Goal: Task Accomplishment & Management: Complete application form

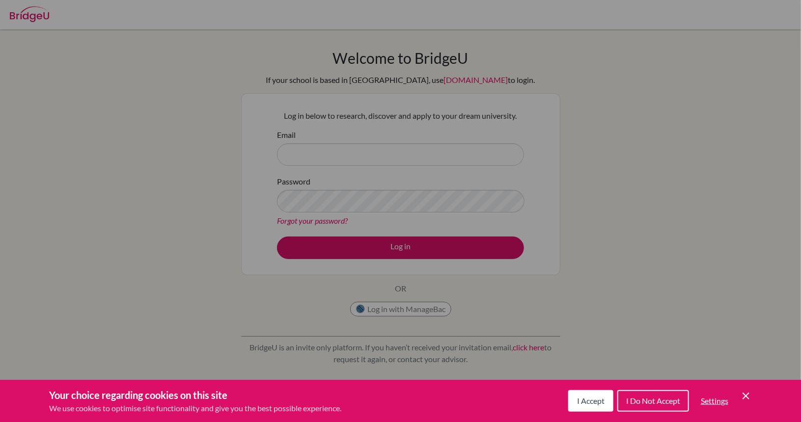
click at [596, 395] on button "I Accept" at bounding box center [590, 401] width 45 height 22
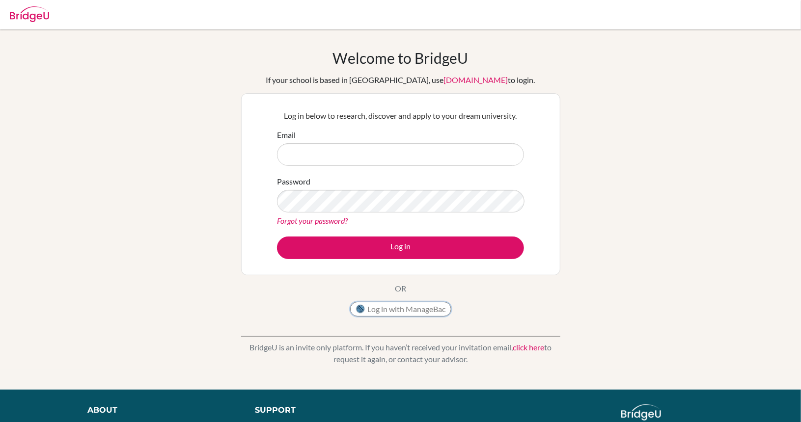
click at [412, 311] on button "Log in with ManageBac" at bounding box center [400, 309] width 101 height 15
click at [296, 148] on input "Email" at bounding box center [400, 154] width 247 height 23
click at [366, 213] on div "Password Forgot your password?" at bounding box center [400, 201] width 247 height 51
click at [320, 153] on input "Email" at bounding box center [400, 154] width 247 height 23
click at [394, 311] on button "Log in with ManageBac" at bounding box center [400, 309] width 101 height 15
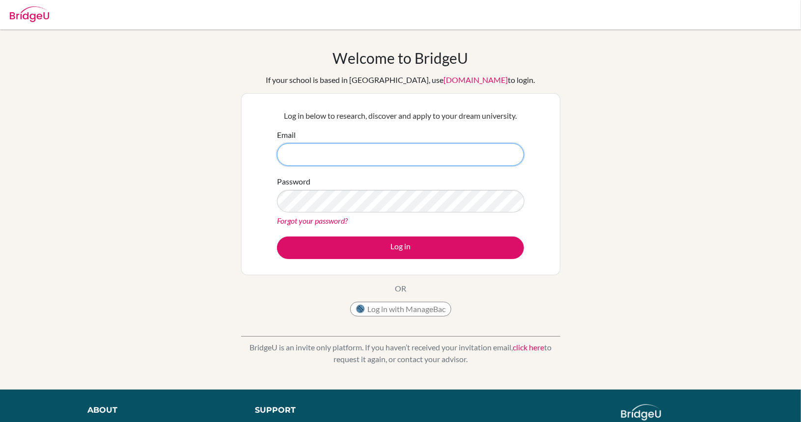
click at [337, 165] on input "Email" at bounding box center [400, 154] width 247 height 23
paste input "[EMAIL_ADDRESS][DOMAIN_NAME]"
type input "[EMAIL_ADDRESS][DOMAIN_NAME]"
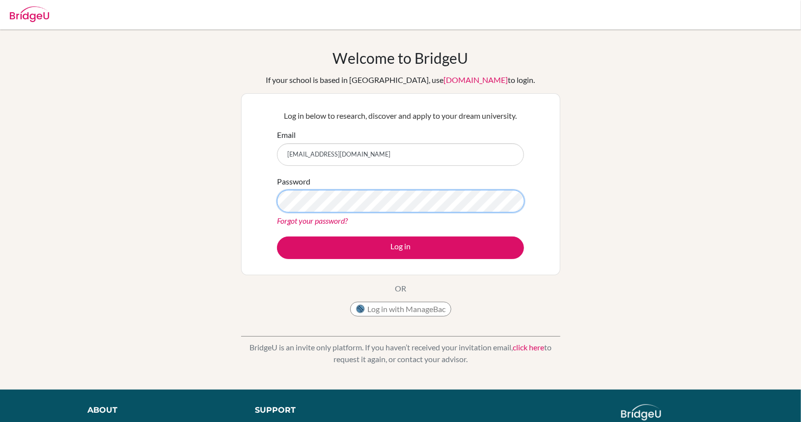
click at [182, 208] on div "Welcome to BridgeU If your school is based in China, use app.bridge-u.com.cn to…" at bounding box center [400, 209] width 801 height 321
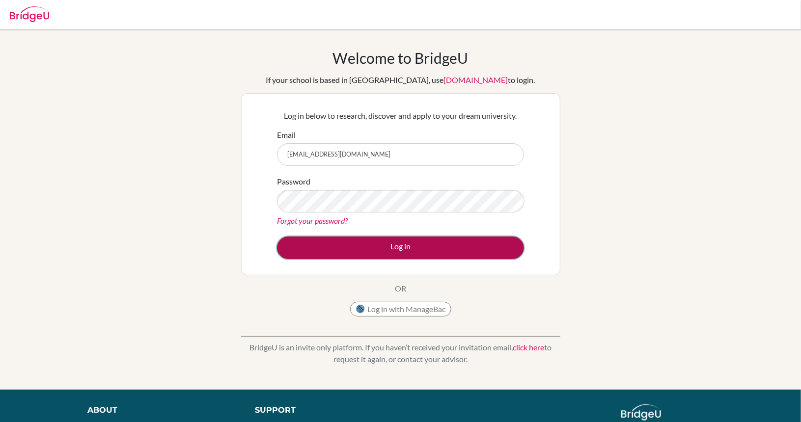
click at [330, 242] on button "Log in" at bounding box center [400, 248] width 247 height 23
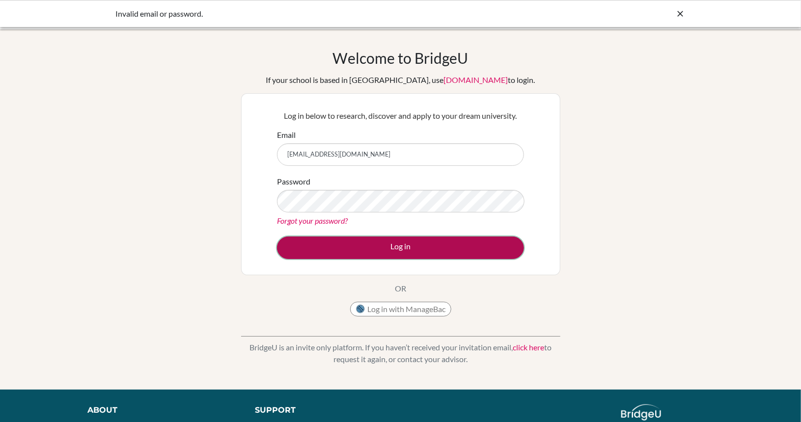
drag, startPoint x: 0, startPoint y: 0, endPoint x: 330, endPoint y: 246, distance: 412.0
click at [330, 246] on button "Log in" at bounding box center [400, 248] width 247 height 23
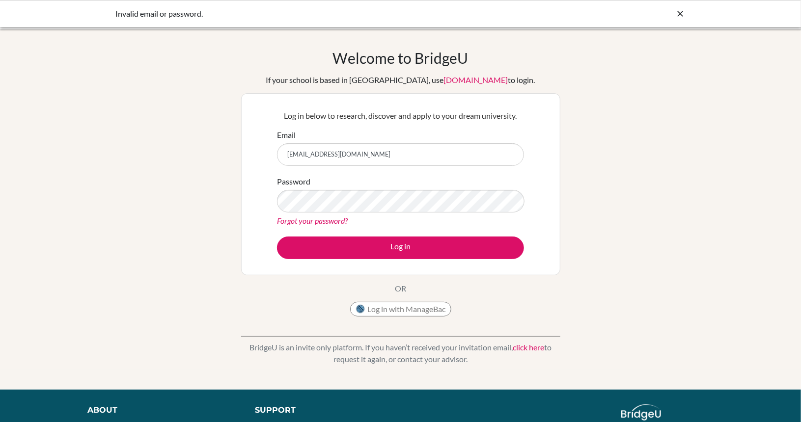
click at [322, 220] on link "Forgot your password?" at bounding box center [312, 220] width 71 height 9
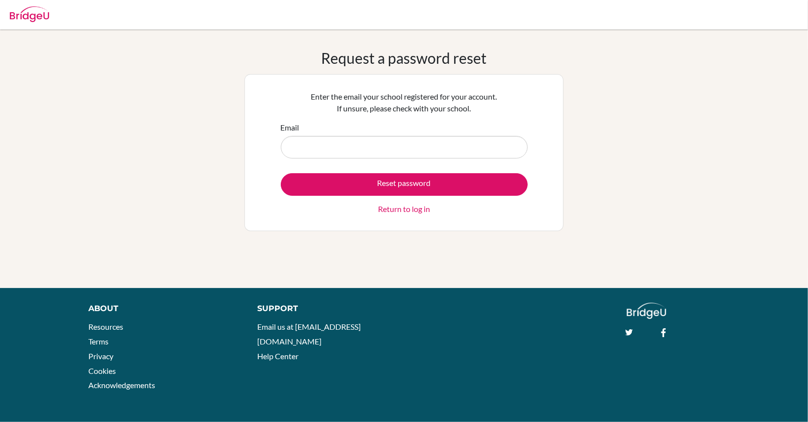
click at [329, 152] on input "Email" at bounding box center [404, 147] width 247 height 23
type input "[EMAIL_ADDRESS][DOMAIN_NAME]"
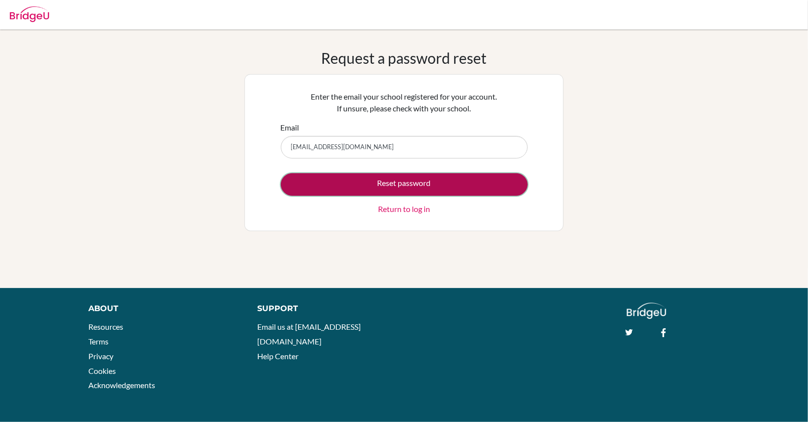
click at [376, 181] on button "Reset password" at bounding box center [404, 184] width 247 height 23
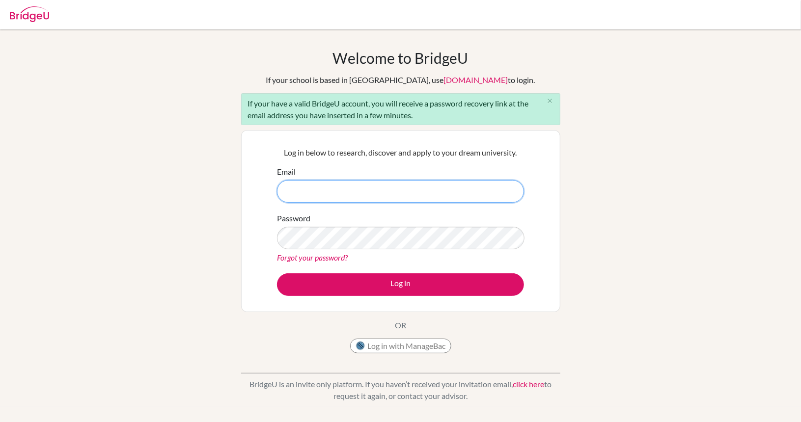
click at [406, 198] on input "Email" at bounding box center [400, 191] width 247 height 23
click at [354, 126] on div "Welcome to BridgeU If your school is based in China, use app.bridge-u.com.cn to…" at bounding box center [400, 203] width 319 height 309
click at [340, 157] on p "Log in below to research, discover and apply to your dream university." at bounding box center [400, 153] width 247 height 12
click at [311, 197] on input "Email" at bounding box center [400, 191] width 247 height 23
type input "[EMAIL_ADDRESS][DOMAIN_NAME]"
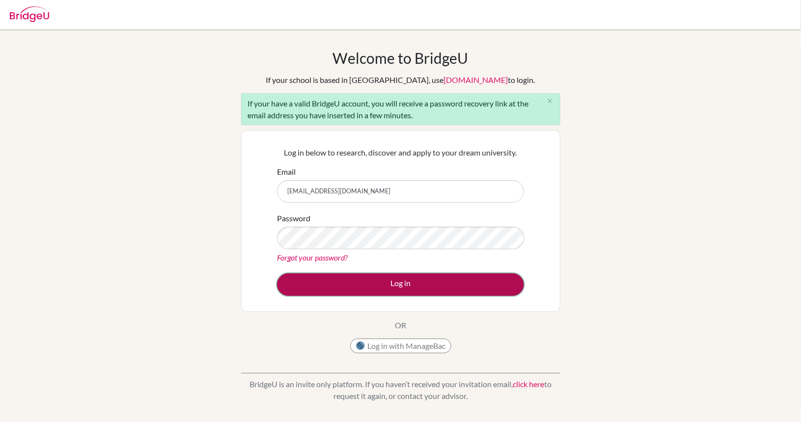
click at [372, 283] on button "Log in" at bounding box center [400, 285] width 247 height 23
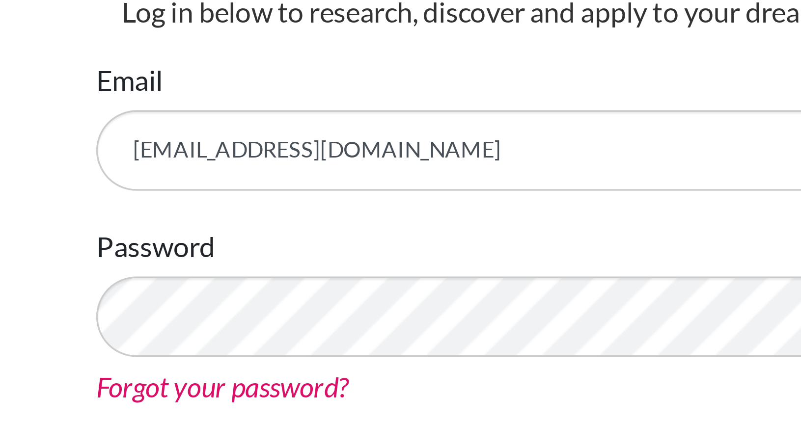
drag, startPoint x: 313, startPoint y: 154, endPoint x: 333, endPoint y: 155, distance: 20.6
click at [333, 155] on input "[EMAIL_ADDRESS][DOMAIN_NAME]" at bounding box center [400, 154] width 247 height 23
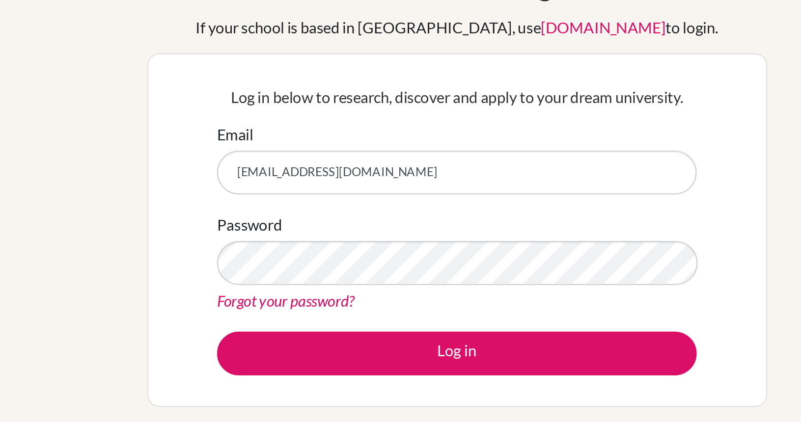
drag, startPoint x: 403, startPoint y: 156, endPoint x: 273, endPoint y: 162, distance: 130.3
click at [273, 162] on div "Log in below to research, discover and apply to your dream university. Email ti…" at bounding box center [400, 185] width 259 height 162
click at [304, 150] on input "[EMAIL_ADDRESS][DOMAIN_NAME]" at bounding box center [400, 154] width 247 height 23
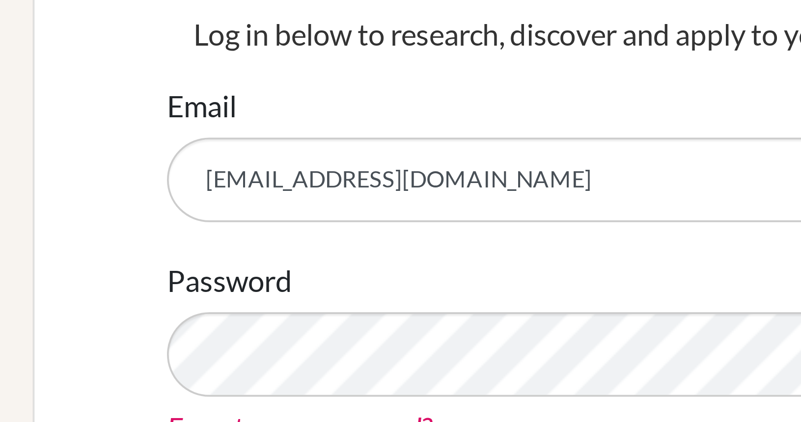
click at [309, 157] on input "[EMAIL_ADDRESS][DOMAIN_NAME]" at bounding box center [400, 154] width 247 height 23
click at [312, 154] on input "[EMAIL_ADDRESS][DOMAIN_NAME]" at bounding box center [400, 154] width 247 height 23
click at [308, 154] on input "[EMAIL_ADDRESS][DOMAIN_NAME]" at bounding box center [400, 154] width 247 height 23
drag, startPoint x: 308, startPoint y: 153, endPoint x: 313, endPoint y: 155, distance: 5.3
click at [313, 155] on input "[EMAIL_ADDRESS][DOMAIN_NAME]" at bounding box center [400, 154] width 247 height 23
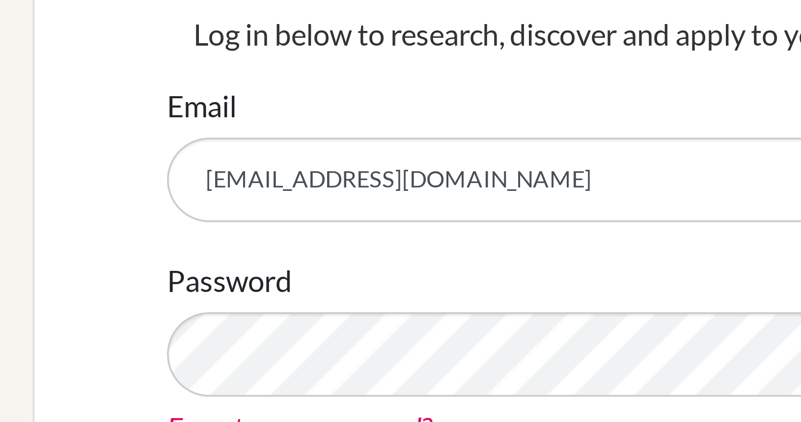
click at [311, 155] on input "[EMAIL_ADDRESS][DOMAIN_NAME]" at bounding box center [400, 154] width 247 height 23
click at [301, 153] on input "[EMAIL_ADDRESS][DOMAIN_NAME]" at bounding box center [400, 154] width 247 height 23
click at [308, 154] on input "[EMAIL_ADDRESS][DOMAIN_NAME]" at bounding box center [400, 154] width 247 height 23
click at [310, 155] on input "[EMAIL_ADDRESS][DOMAIN_NAME]" at bounding box center [400, 154] width 247 height 23
click at [314, 155] on input "[EMAIL_ADDRESS][DOMAIN_NAME]" at bounding box center [400, 154] width 247 height 23
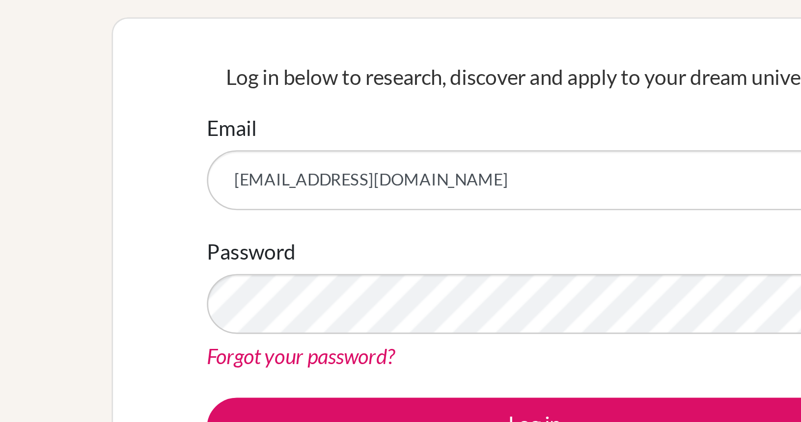
drag, startPoint x: 285, startPoint y: 155, endPoint x: 408, endPoint y: 147, distance: 122.5
click at [408, 147] on input "[EMAIL_ADDRESS][DOMAIN_NAME]" at bounding box center [400, 154] width 247 height 23
click at [390, 150] on input "[EMAIL_ADDRESS][DOMAIN_NAME]" at bounding box center [400, 154] width 247 height 23
click at [311, 157] on input "[EMAIL_ADDRESS][DOMAIN_NAME]" at bounding box center [400, 154] width 247 height 23
click at [307, 157] on input "[EMAIL_ADDRESS][DOMAIN_NAME]" at bounding box center [400, 154] width 247 height 23
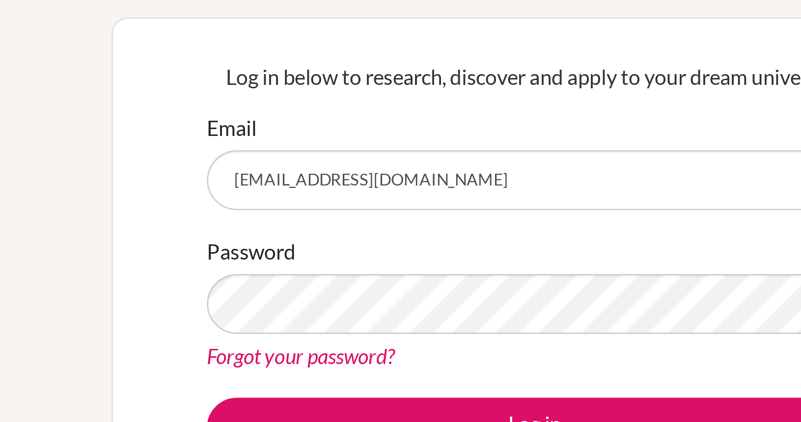
drag, startPoint x: 308, startPoint y: 156, endPoint x: 313, endPoint y: 155, distance: 5.4
click at [313, 155] on input "[EMAIL_ADDRESS][DOMAIN_NAME]" at bounding box center [400, 154] width 247 height 23
click at [327, 162] on input "[EMAIL_ADDRESS][DOMAIN_NAME]" at bounding box center [400, 154] width 247 height 23
drag, startPoint x: 288, startPoint y: 154, endPoint x: 352, endPoint y: 169, distance: 65.5
click at [352, 169] on form "Email tigerlimlhnhiem@student.sna.edu.vn Password Forgot your password? Log in" at bounding box center [400, 194] width 247 height 130
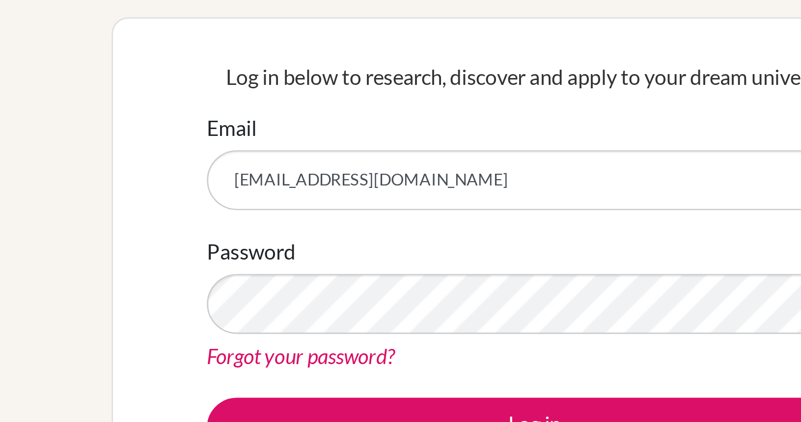
click at [288, 139] on label "Email" at bounding box center [286, 135] width 19 height 12
click at [288, 143] on input "[EMAIL_ADDRESS][DOMAIN_NAME]" at bounding box center [400, 154] width 247 height 23
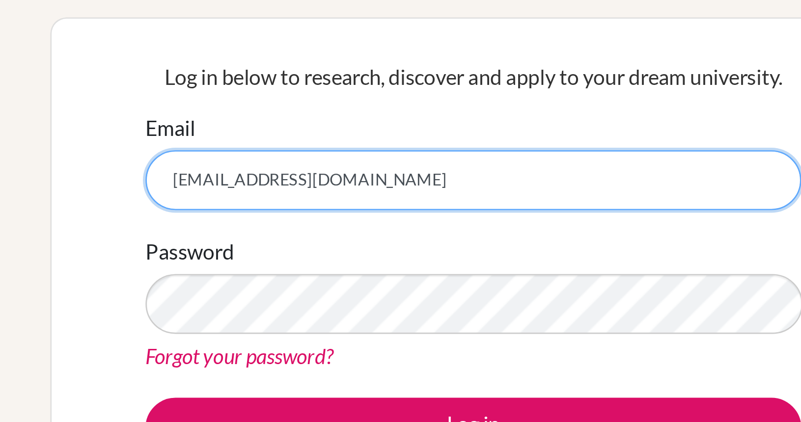
click at [315, 152] on input "[EMAIL_ADDRESS][DOMAIN_NAME]" at bounding box center [400, 154] width 247 height 23
click at [308, 154] on input "[EMAIL_ADDRESS][DOMAIN_NAME]" at bounding box center [400, 154] width 247 height 23
click at [323, 156] on input "[EMAIL_ADDRESS][DOMAIN_NAME]" at bounding box center [400, 154] width 247 height 23
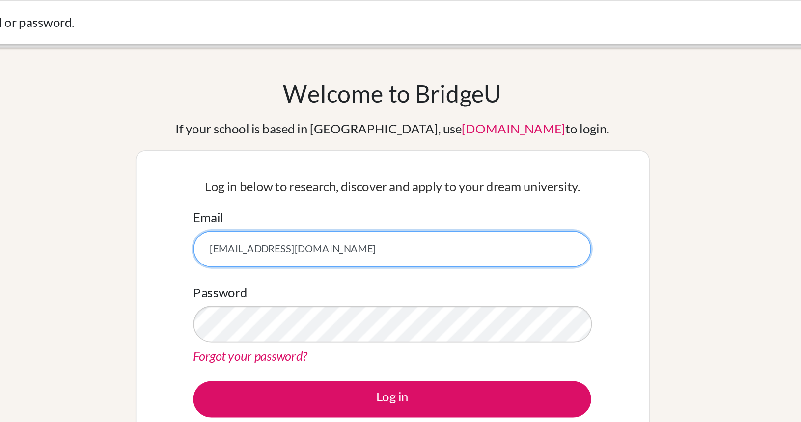
click at [409, 149] on input "[EMAIL_ADDRESS][DOMAIN_NAME]" at bounding box center [400, 154] width 247 height 23
type input "[EMAIL_ADDRESS][DOMAIN_NAME]"
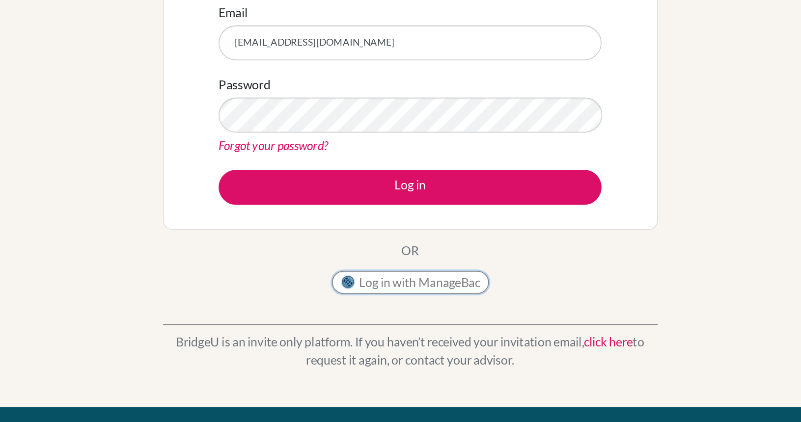
click at [360, 308] on img at bounding box center [361, 309] width 10 height 10
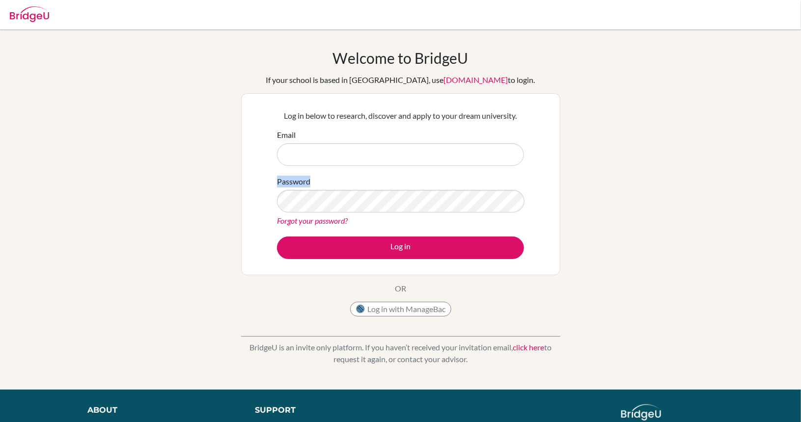
drag, startPoint x: 427, startPoint y: 142, endPoint x: 412, endPoint y: 187, distance: 47.1
click at [412, 187] on form "Email Password Forgot your password? Log in" at bounding box center [400, 194] width 247 height 130
click at [412, 187] on div "Password Forgot your password?" at bounding box center [400, 201] width 247 height 51
click at [372, 157] on input "Email" at bounding box center [400, 154] width 247 height 23
type input "[EMAIL_ADDRESS][DOMAIN_NAME]"
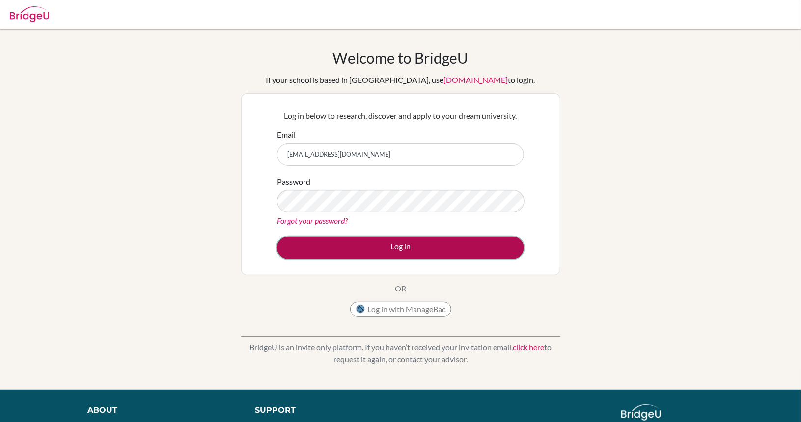
click at [382, 256] on button "Log in" at bounding box center [400, 248] width 247 height 23
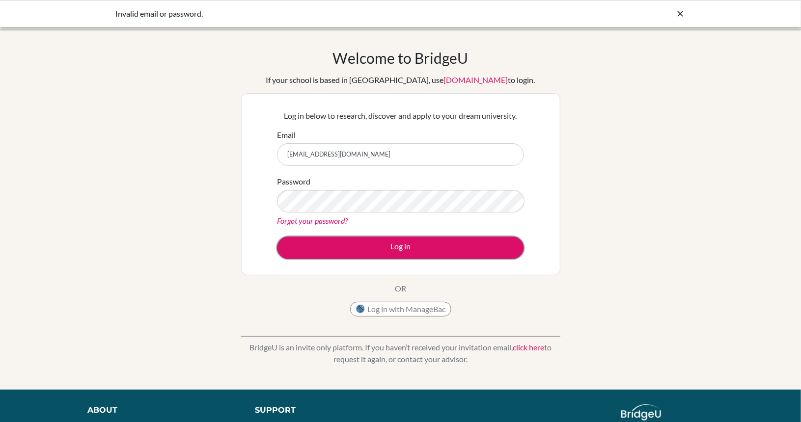
click at [382, 256] on button "Log in" at bounding box center [400, 248] width 247 height 23
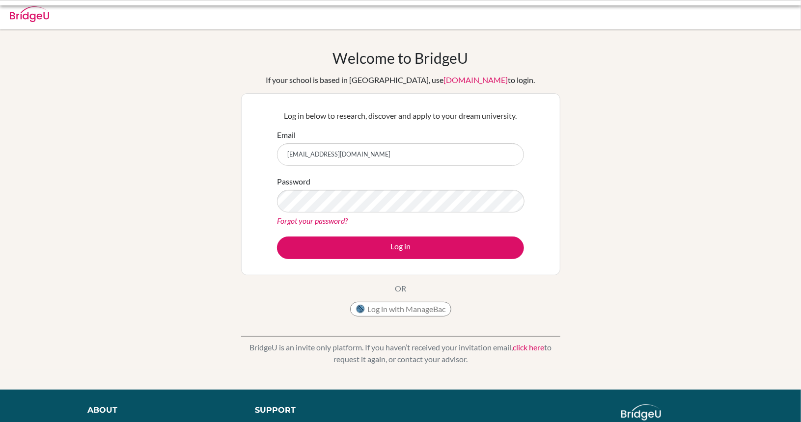
click at [361, 214] on div "Password Forgot your password?" at bounding box center [400, 201] width 247 height 51
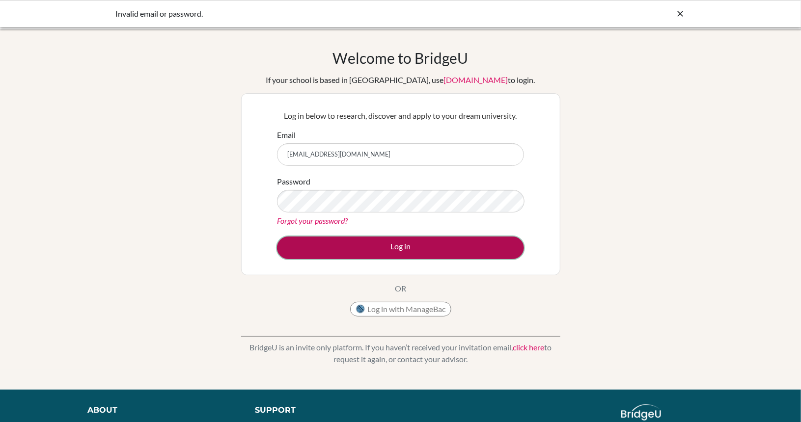
click at [363, 250] on button "Log in" at bounding box center [400, 248] width 247 height 23
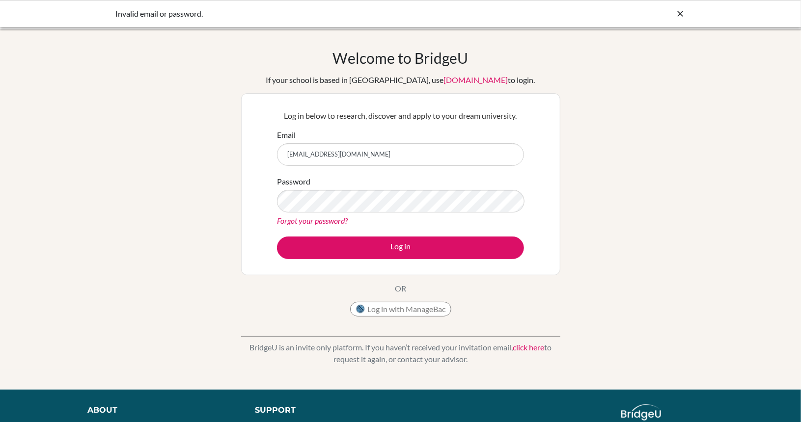
click at [313, 220] on link "Forgot your password?" at bounding box center [312, 220] width 71 height 9
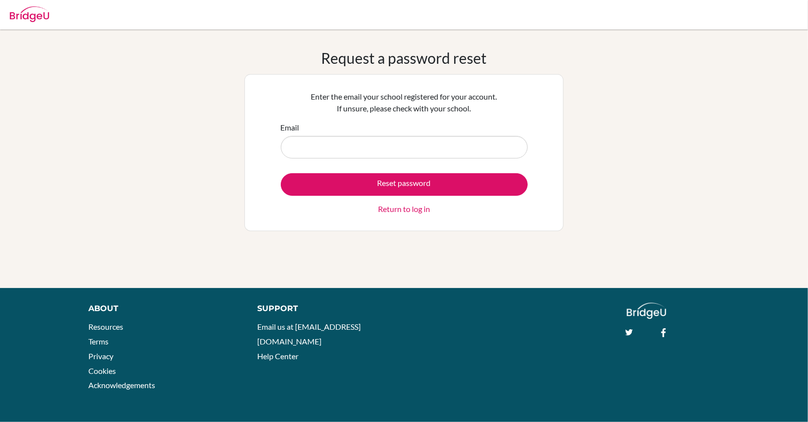
click at [336, 139] on input "Email" at bounding box center [404, 147] width 247 height 23
type input "[EMAIL_ADDRESS][DOMAIN_NAME]"
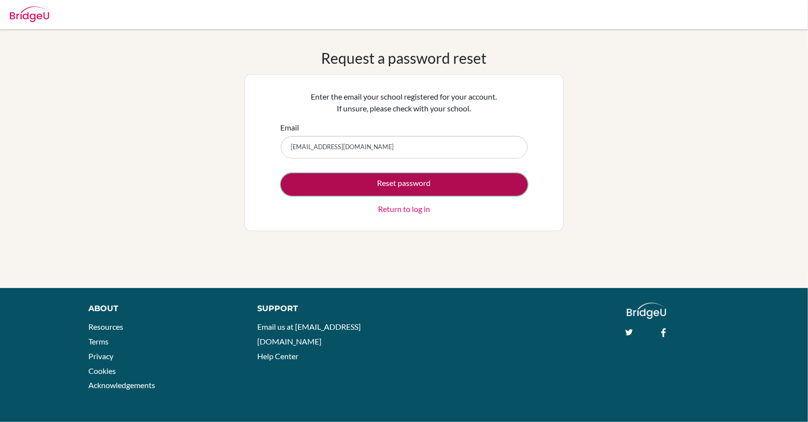
click at [384, 191] on button "Reset password" at bounding box center [404, 184] width 247 height 23
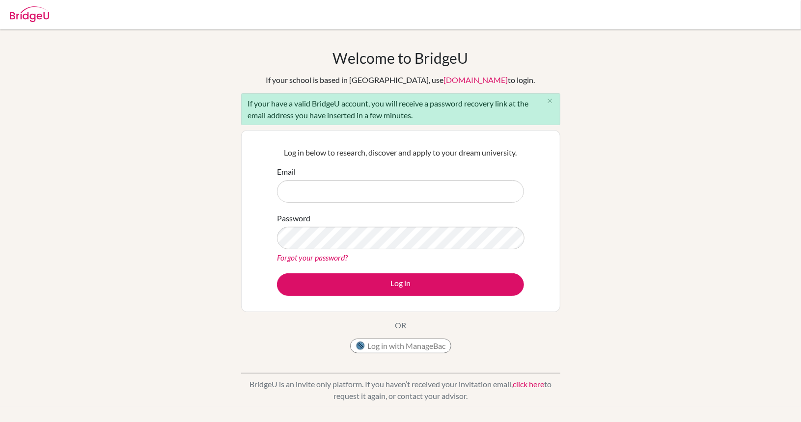
click at [30, 247] on div "Welcome to BridgeU If your school is based in China, use app.bridge-u.com.cn to…" at bounding box center [400, 228] width 801 height 358
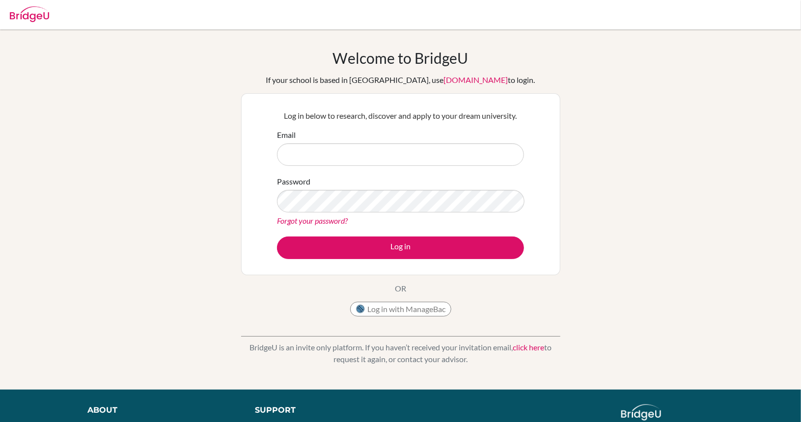
click at [343, 218] on link "Forgot your password?" at bounding box center [312, 220] width 71 height 9
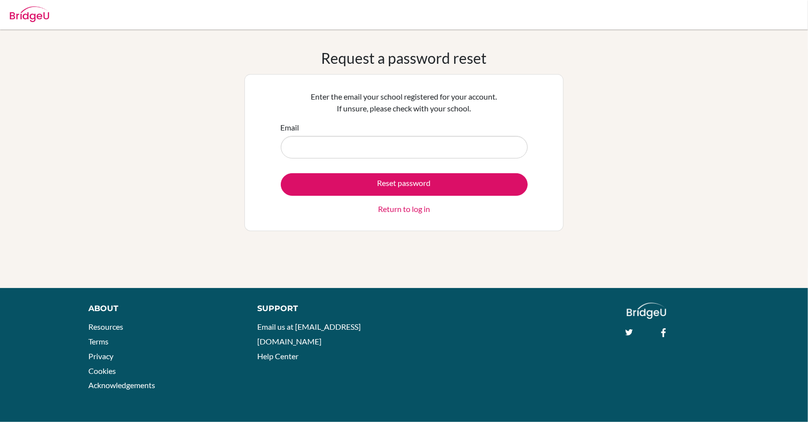
click at [334, 158] on input "Email" at bounding box center [404, 147] width 247 height 23
type input "tigerlimlhnhiem@student.sna.edu.vn"
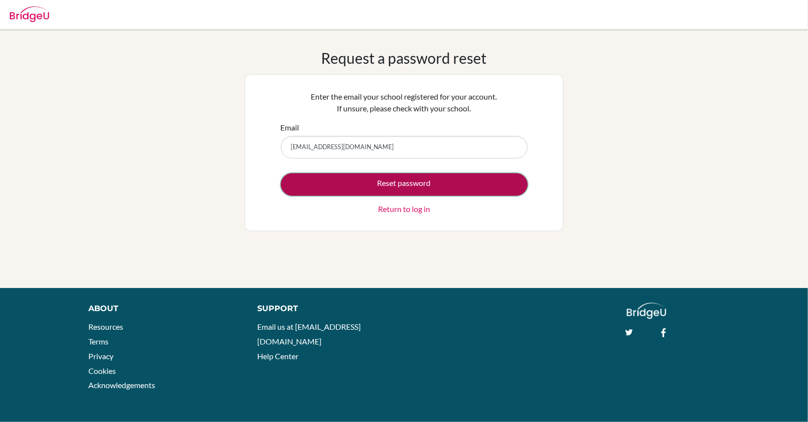
click at [356, 175] on button "Reset password" at bounding box center [404, 184] width 247 height 23
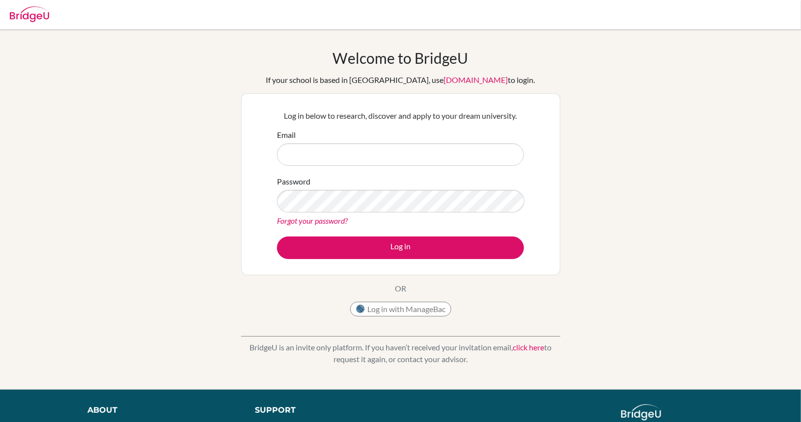
click at [318, 219] on link "Forgot your password?" at bounding box center [312, 220] width 71 height 9
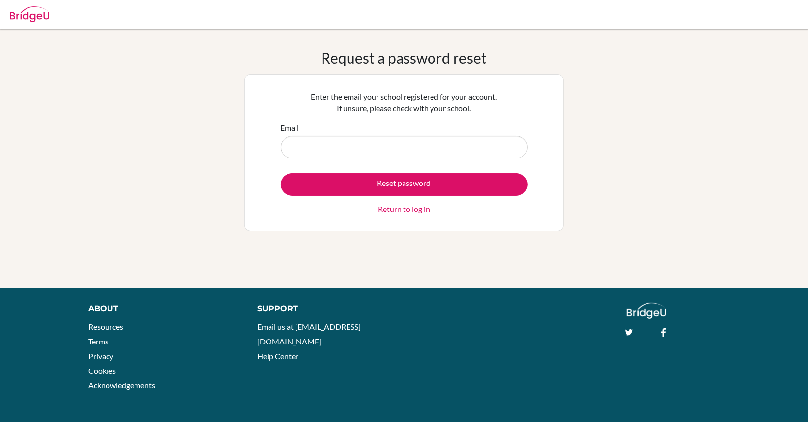
click at [327, 161] on form "Email Reset password Return to log in" at bounding box center [404, 168] width 247 height 93
click at [808, 143] on div "Request a password reset Enter the email your school registered for your accoun…" at bounding box center [404, 159] width 808 height 220
click at [382, 137] on input "Email" at bounding box center [404, 147] width 247 height 23
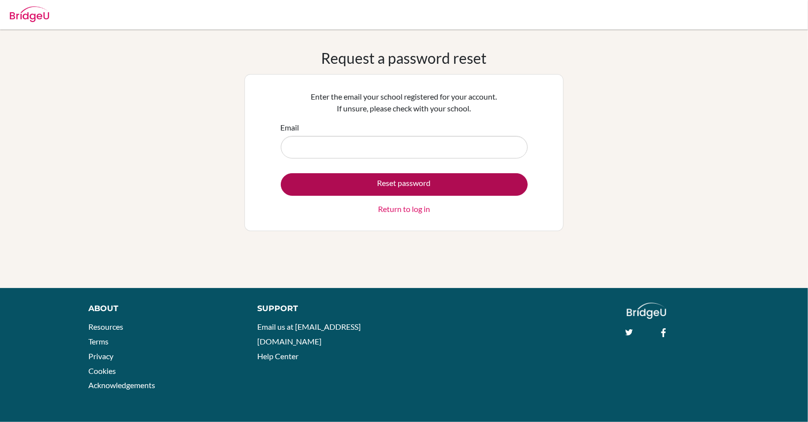
type input "[EMAIL_ADDRESS][DOMAIN_NAME]"
click at [376, 185] on button "Reset password" at bounding box center [404, 184] width 247 height 23
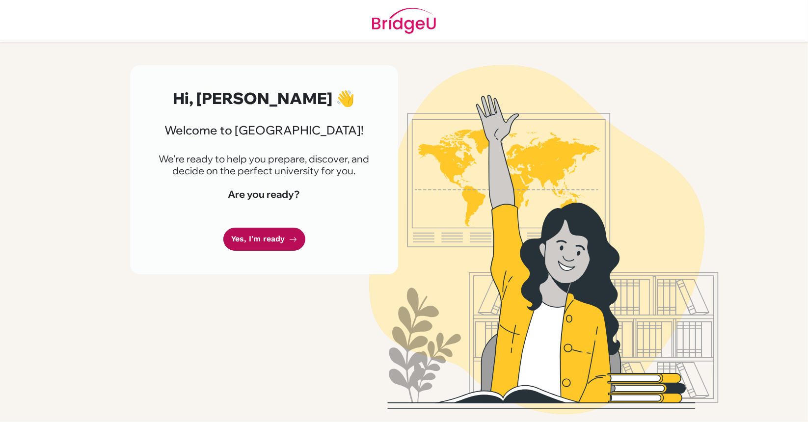
click at [261, 244] on link "Yes, I'm ready" at bounding box center [264, 239] width 82 height 23
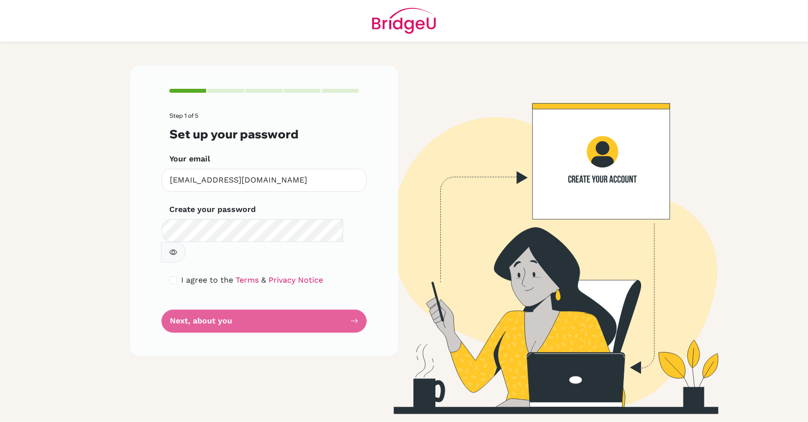
click at [181, 275] on span "I agree to the" at bounding box center [207, 279] width 52 height 9
click at [174, 276] on input "checkbox" at bounding box center [173, 280] width 8 height 8
checkbox input "true"
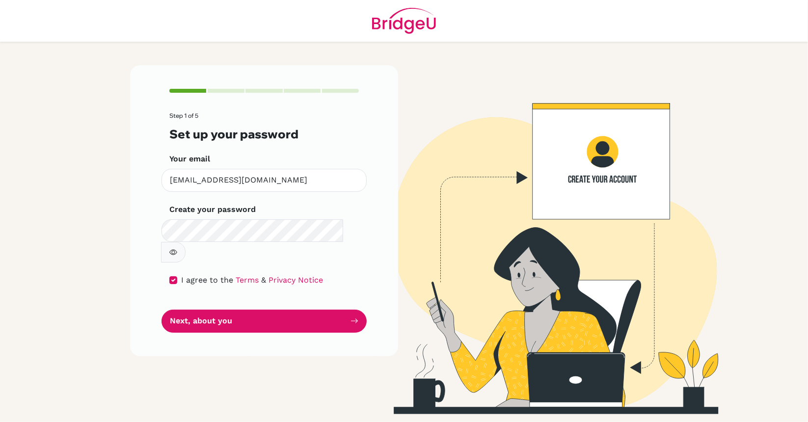
click at [177, 248] on icon "button" at bounding box center [173, 252] width 8 height 8
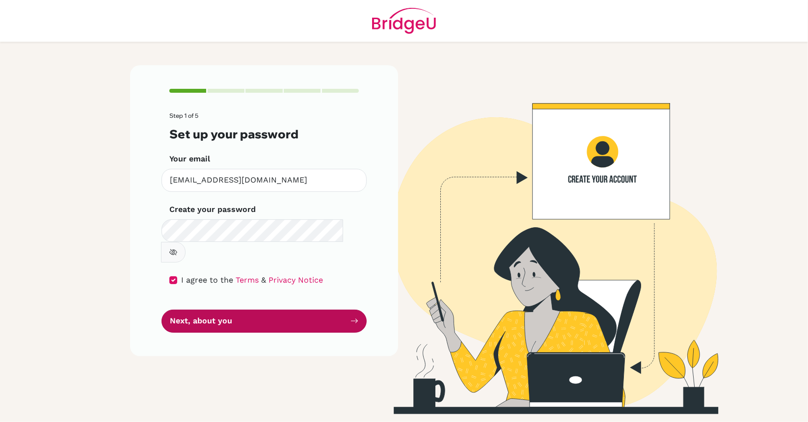
click at [250, 310] on button "Next, about you" at bounding box center [264, 321] width 205 height 23
